Goal: Task Accomplishment & Management: Use online tool/utility

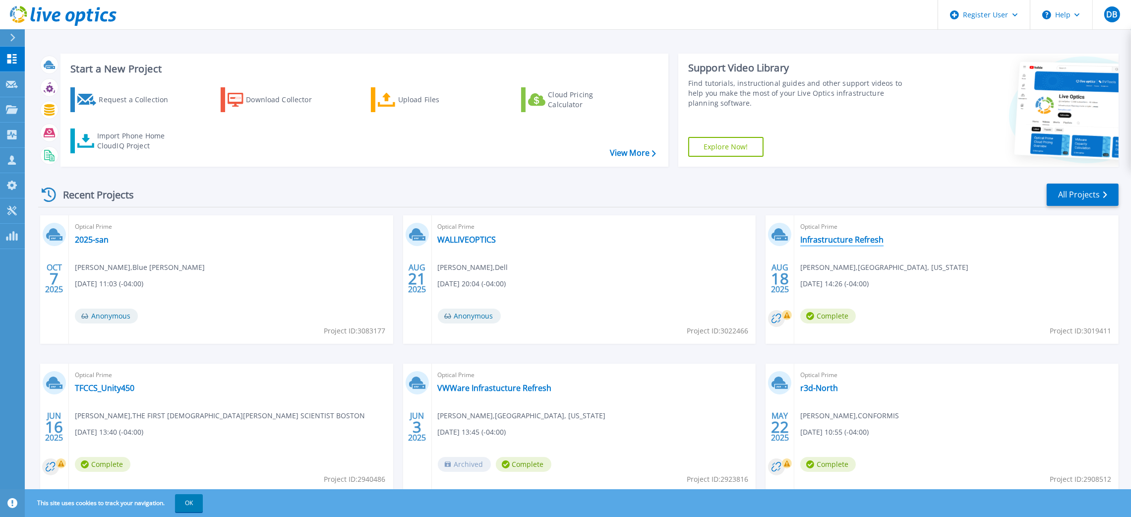
click at [866, 241] on link "Infrastructure Refresh" at bounding box center [841, 240] width 83 height 10
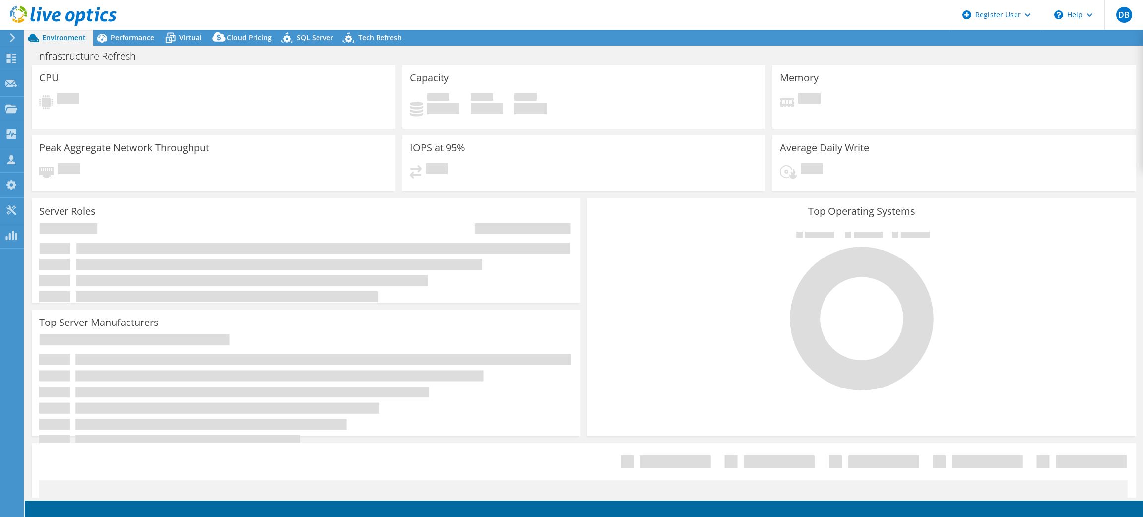
select select "USD"
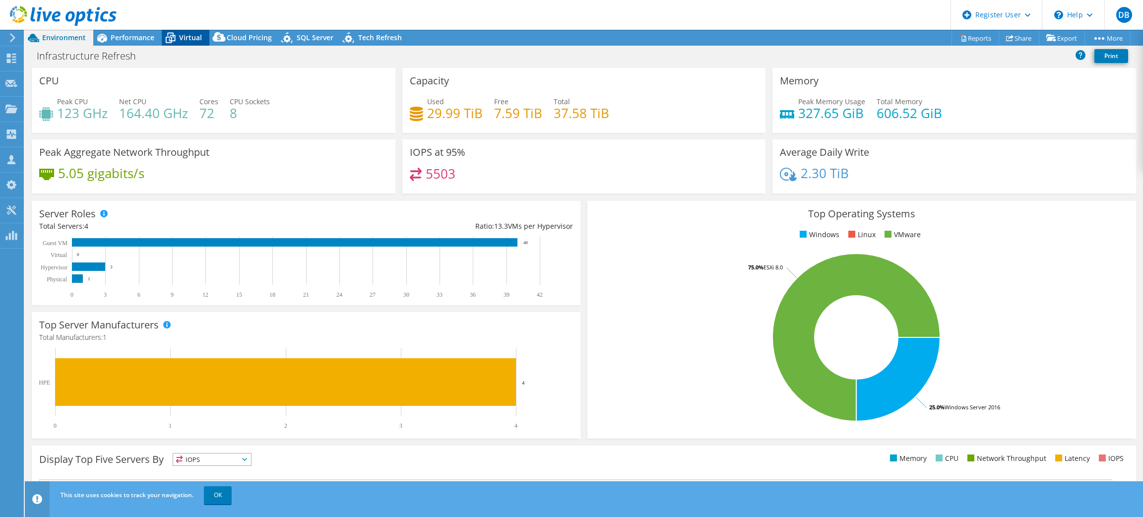
click at [188, 40] on span "Virtual" at bounding box center [190, 37] width 23 height 9
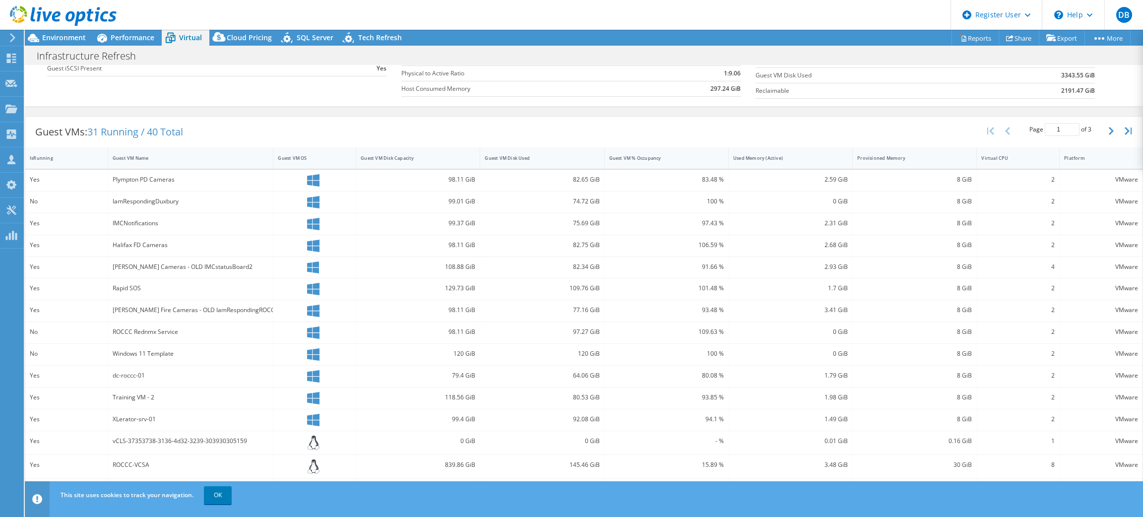
scroll to position [152, 0]
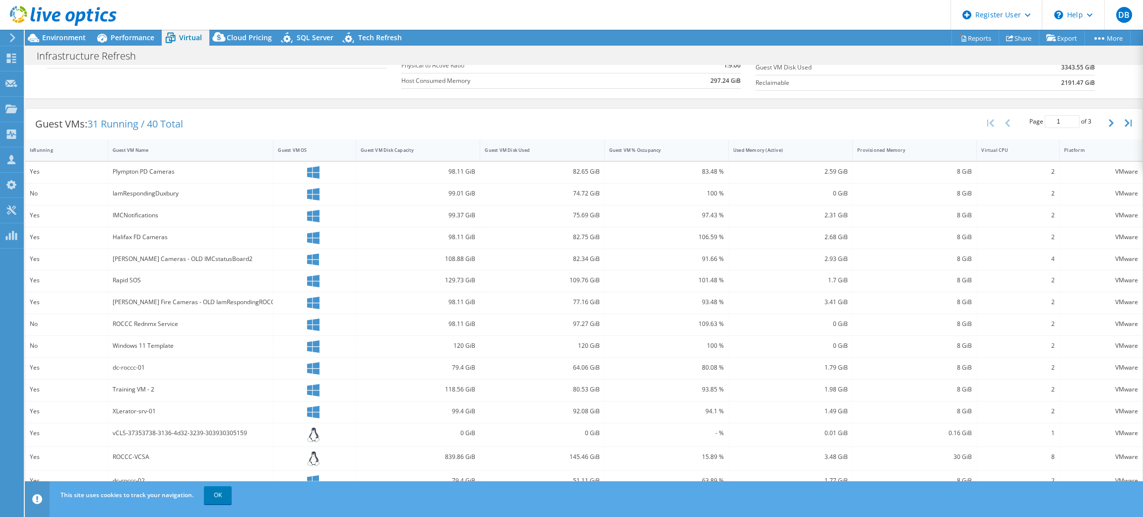
click at [626, 360] on div "80.08 %" at bounding box center [667, 368] width 124 height 21
click at [1108, 121] on icon "button" at bounding box center [1110, 123] width 5 height 8
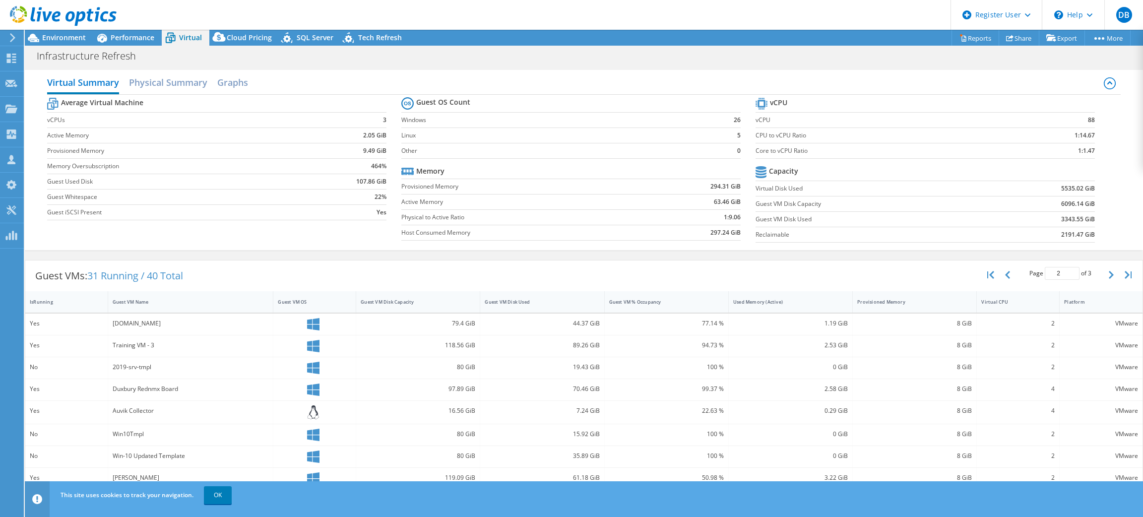
scroll to position [150, 0]
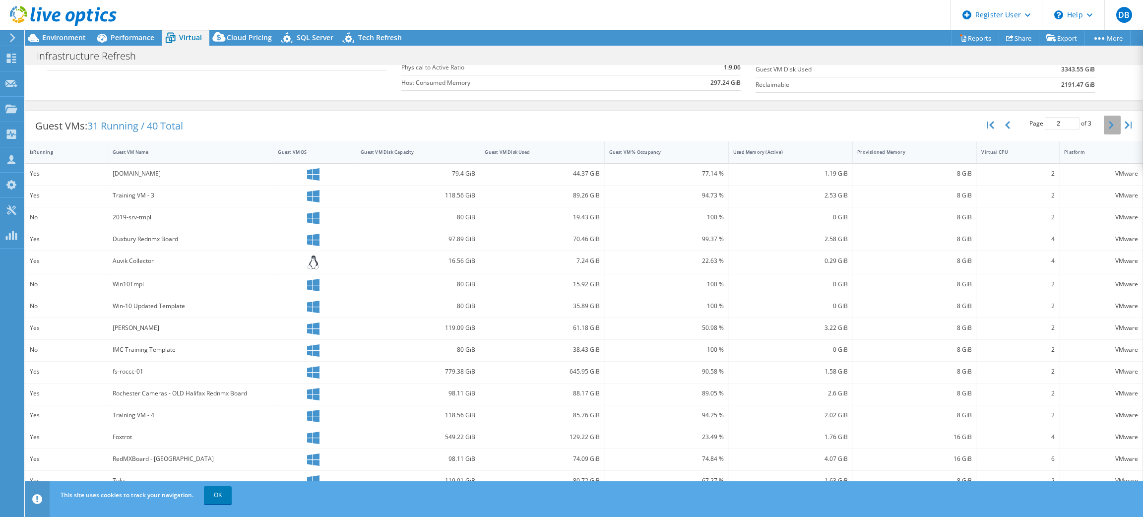
click at [1108, 127] on icon "button" at bounding box center [1110, 125] width 5 height 8
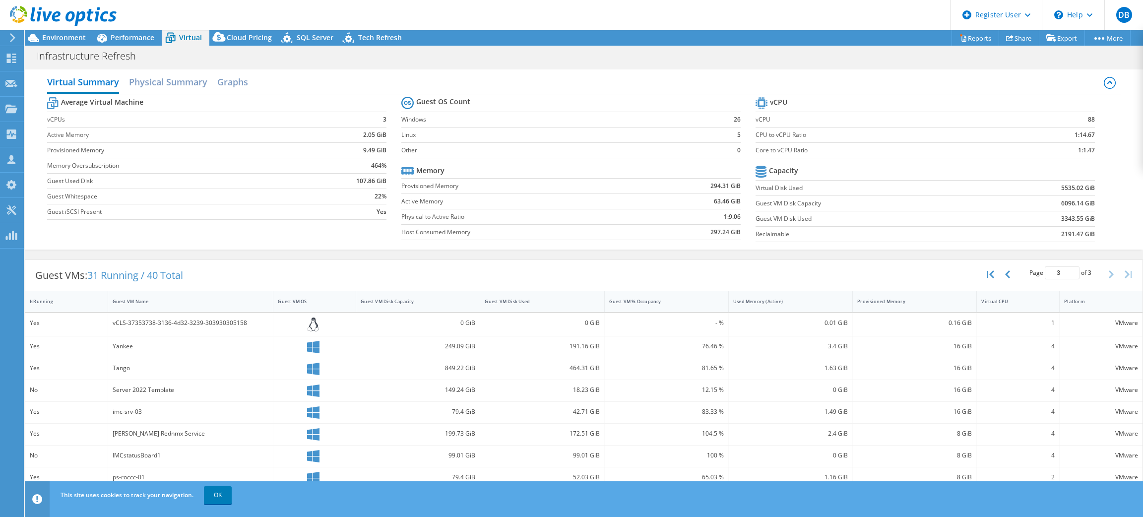
scroll to position [43, 0]
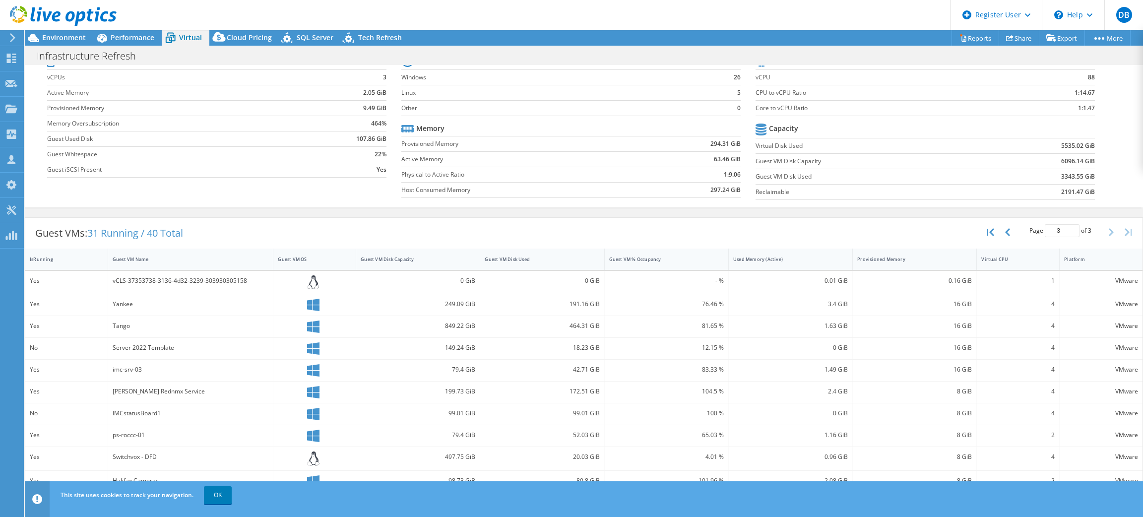
click at [642, 394] on div "104.5 %" at bounding box center [666, 391] width 115 height 11
click at [215, 498] on link "OK" at bounding box center [218, 495] width 28 height 18
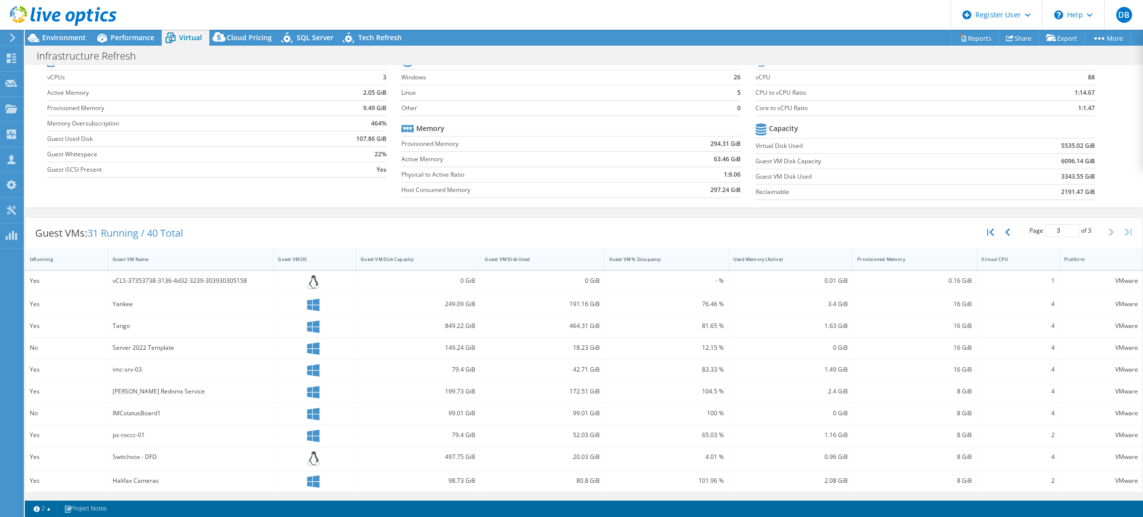
scroll to position [0, 0]
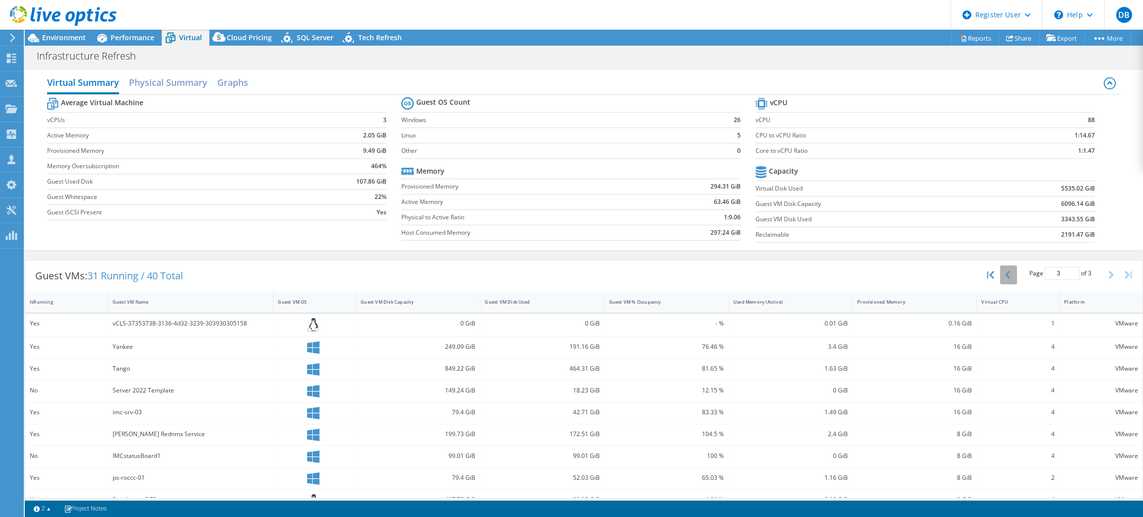
click at [1005, 279] on icon "button" at bounding box center [1007, 275] width 5 height 8
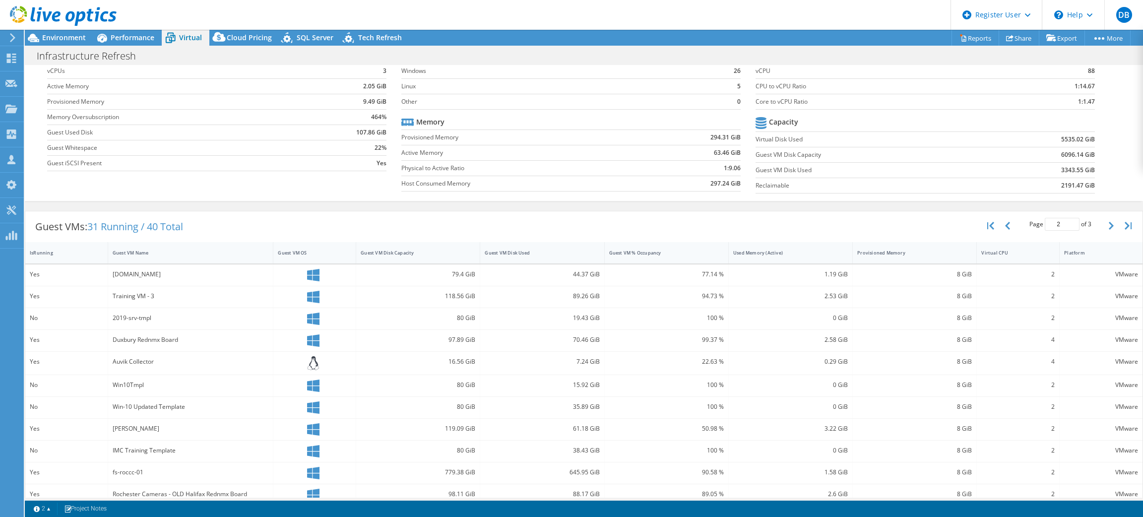
scroll to position [50, 0]
click at [1000, 223] on button "button" at bounding box center [1008, 224] width 17 height 19
click at [114, 41] on span "Performance" at bounding box center [133, 37] width 44 height 9
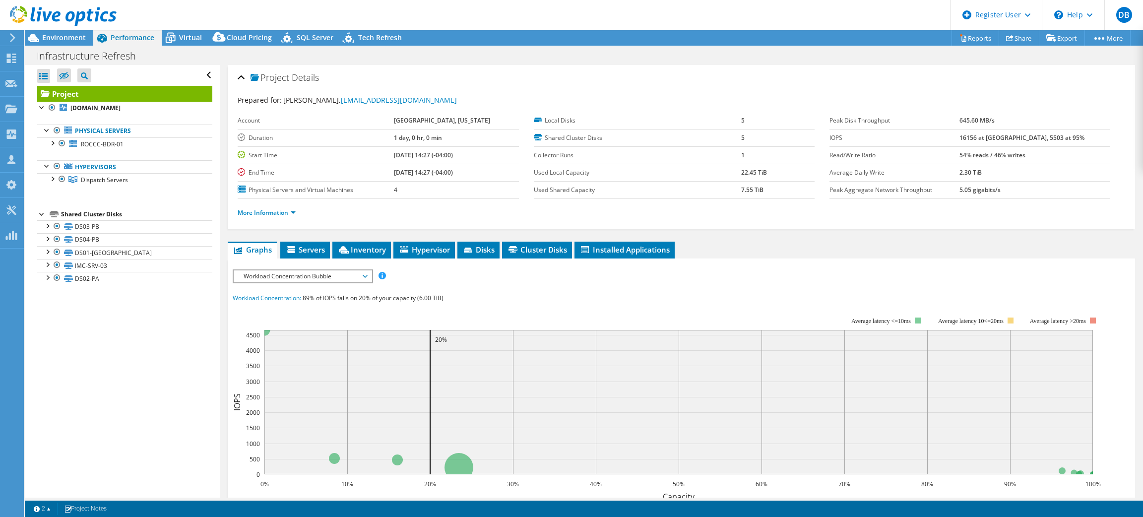
scroll to position [0, 0]
click at [52, 141] on div at bounding box center [52, 142] width 10 height 10
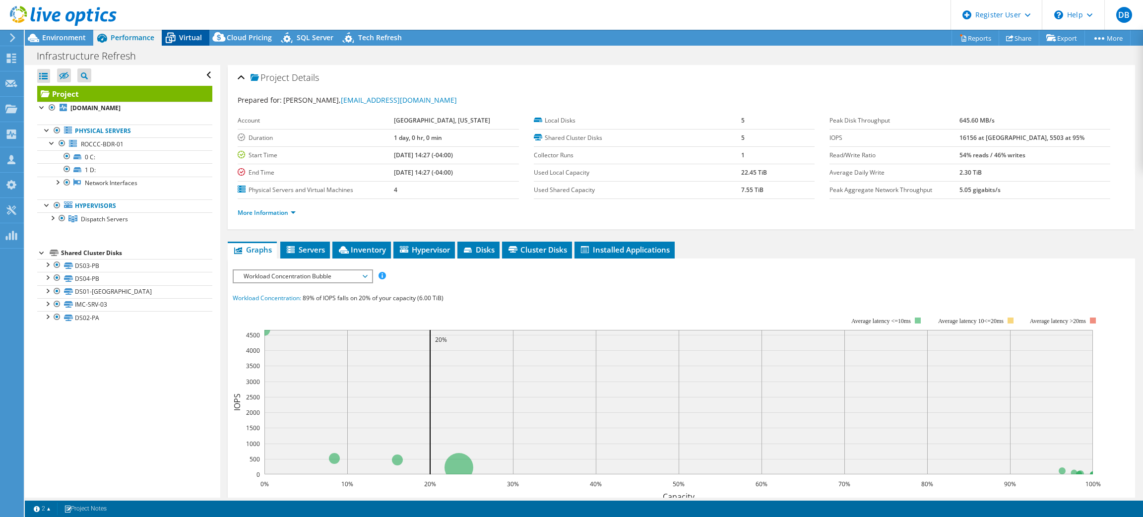
click at [193, 37] on span "Virtual" at bounding box center [190, 37] width 23 height 9
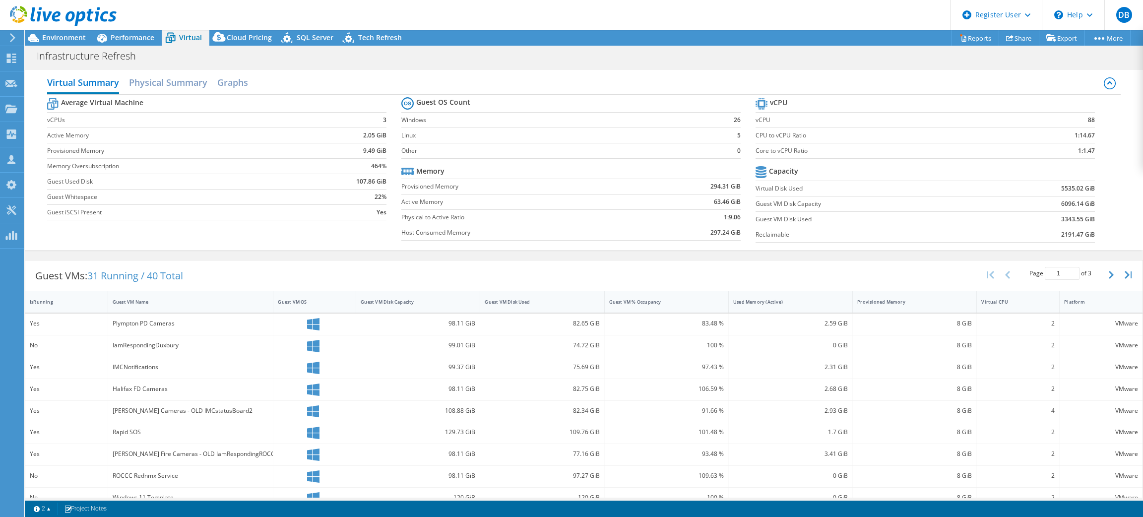
scroll to position [152, 0]
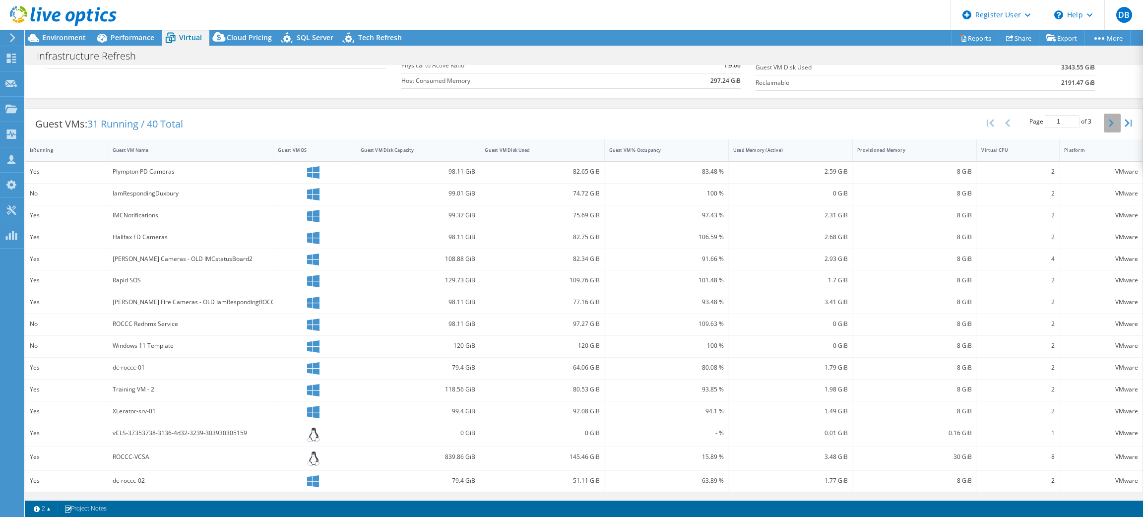
click at [1108, 122] on icon "button" at bounding box center [1110, 123] width 5 height 8
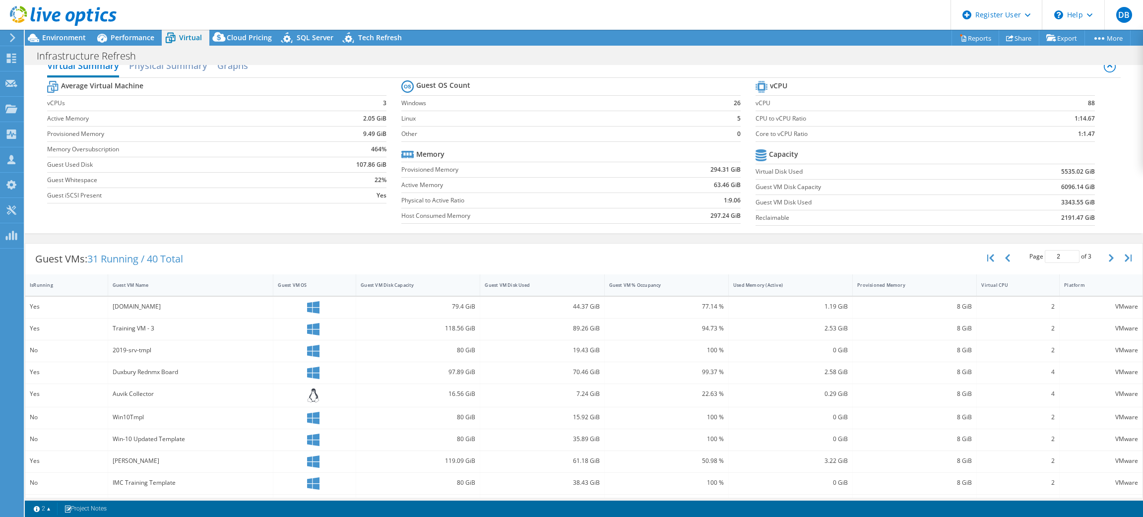
scroll to position [18, 0]
click at [1108, 253] on icon "button" at bounding box center [1110, 257] width 5 height 8
type input "3"
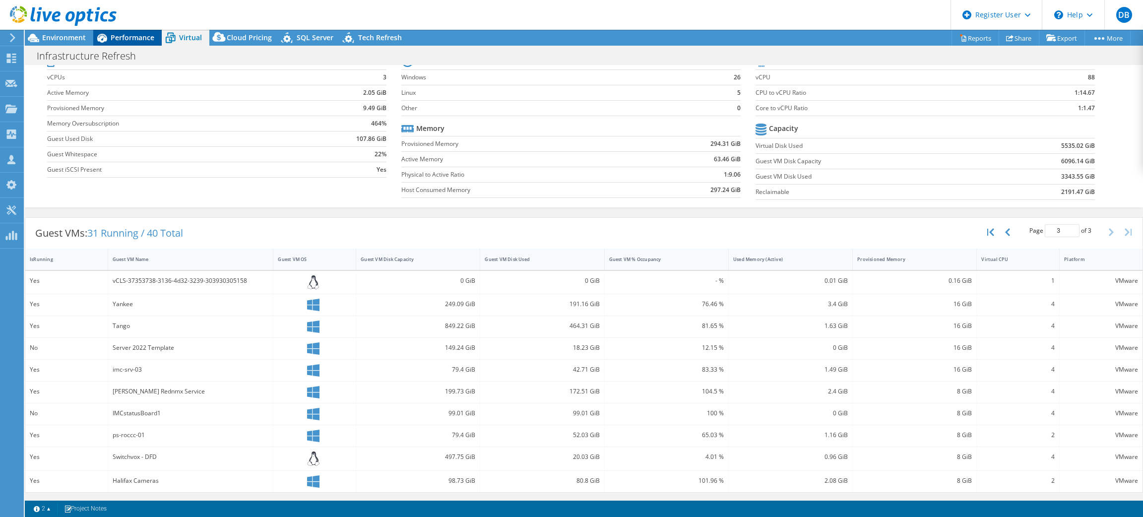
click at [124, 34] on span "Performance" at bounding box center [133, 37] width 44 height 9
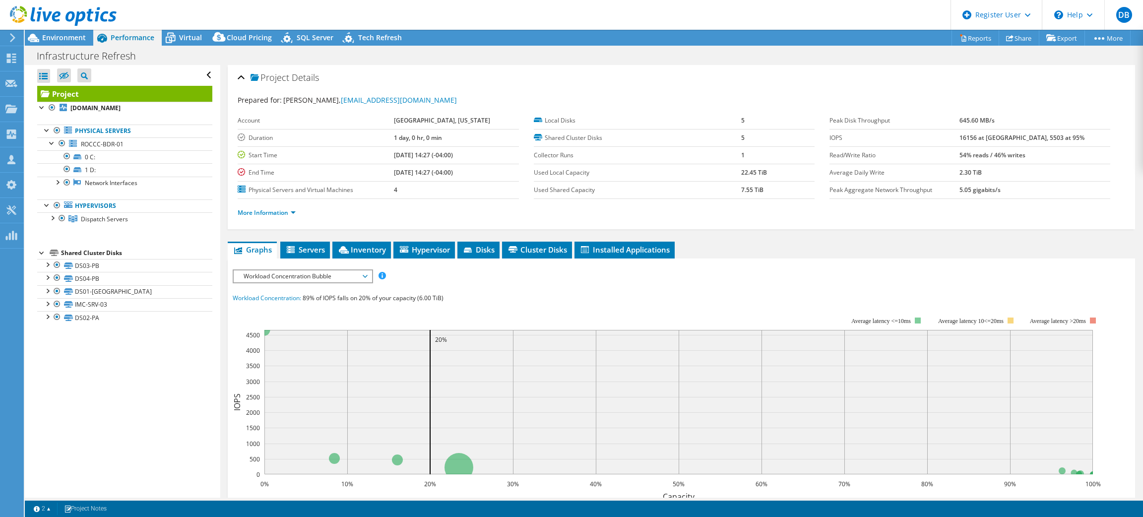
scroll to position [0, 0]
click at [106, 145] on span "ROCCC-BDR-01" at bounding box center [102, 144] width 43 height 8
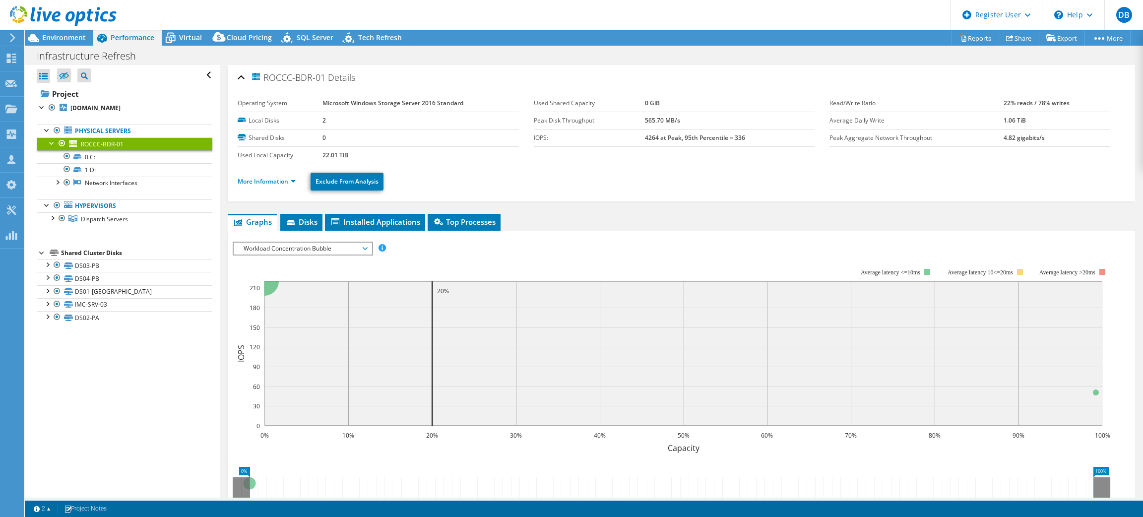
click at [297, 187] on ul "More Information Exclude From Analysis" at bounding box center [681, 180] width 887 height 20
click at [287, 183] on link "More Information" at bounding box center [267, 181] width 58 height 8
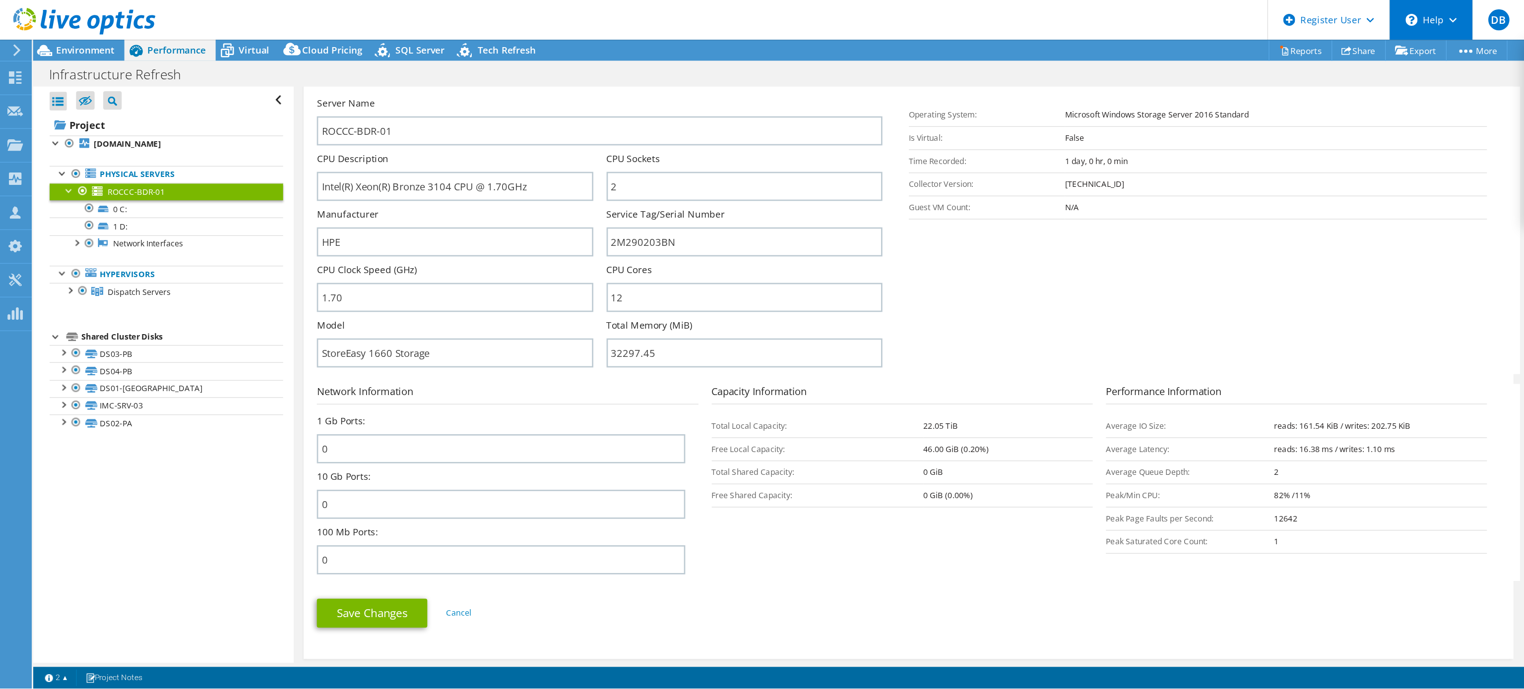
scroll to position [157, 0]
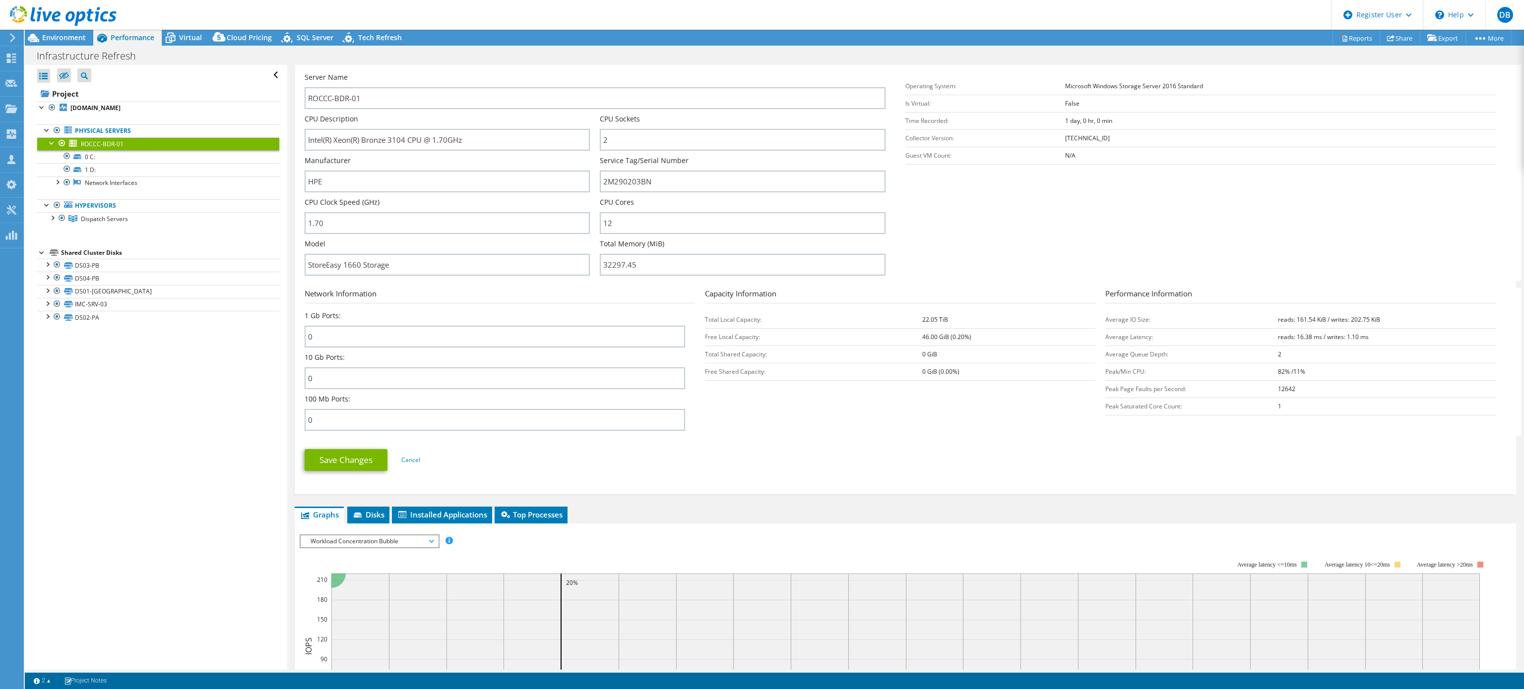
drag, startPoint x: 1049, startPoint y: 2, endPoint x: 1017, endPoint y: 469, distance: 468.3
click at [1017, 469] on ul "Save Changes Cancel" at bounding box center [905, 459] width 1201 height 24
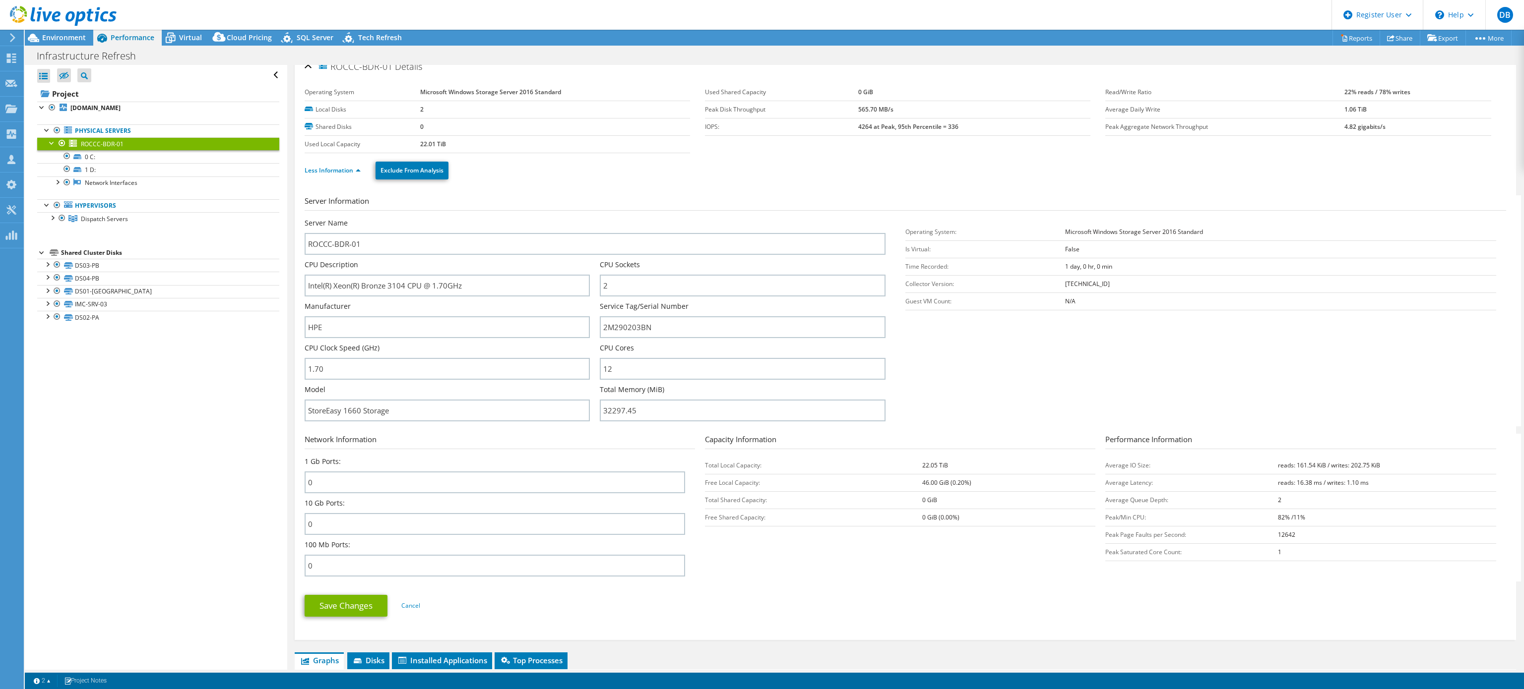
scroll to position [0, 0]
